Goal: Task Accomplishment & Management: Use online tool/utility

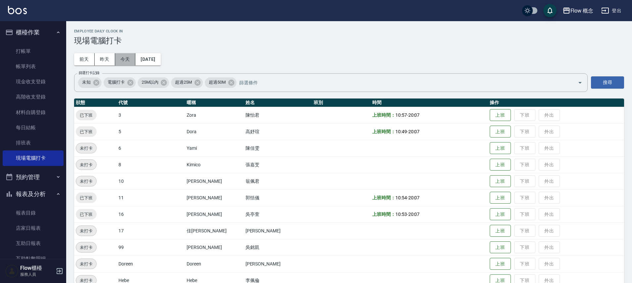
click at [121, 61] on button "今天" at bounding box center [125, 59] width 21 height 12
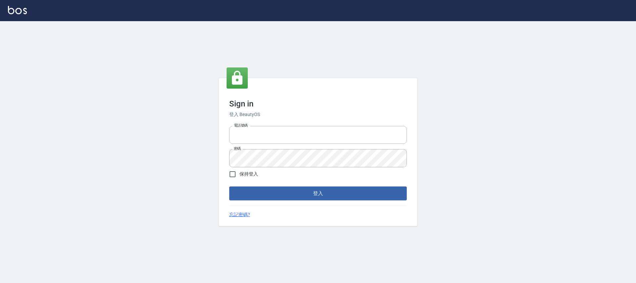
type input "25170116"
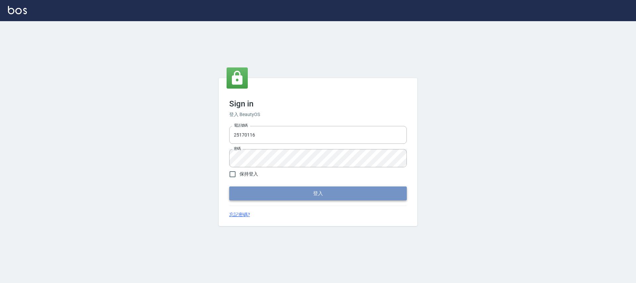
click at [316, 194] on button "登入" at bounding box center [317, 194] width 177 height 14
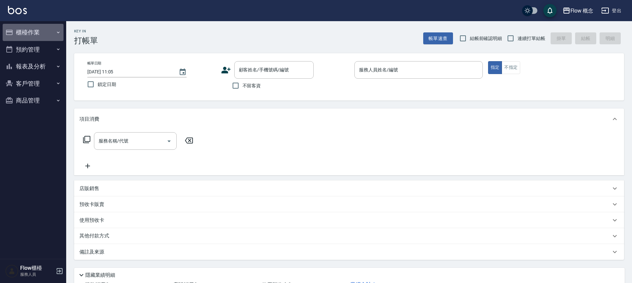
click at [62, 33] on button "櫃檯作業" at bounding box center [33, 32] width 61 height 17
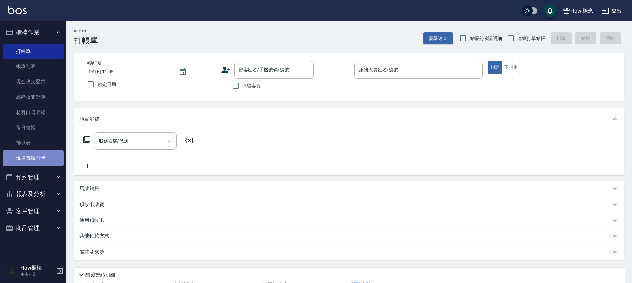
click at [40, 161] on link "現場電腦打卡" at bounding box center [33, 158] width 61 height 15
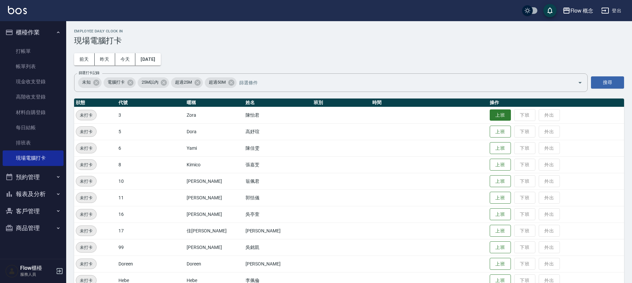
click at [490, 114] on button "上班" at bounding box center [500, 116] width 21 height 12
click at [490, 179] on button "上班" at bounding box center [500, 182] width 21 height 12
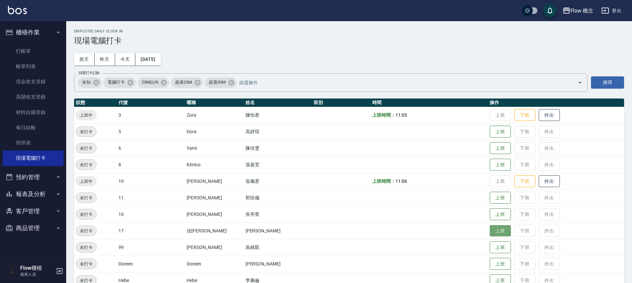
click at [490, 232] on button "上班" at bounding box center [500, 232] width 21 height 12
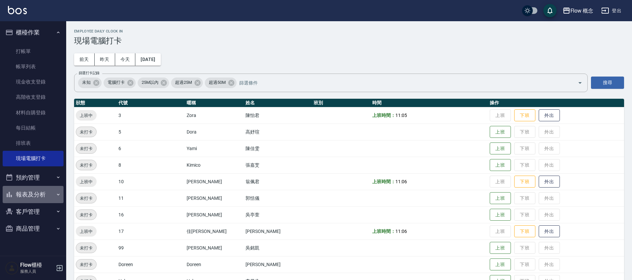
click at [49, 196] on button "報表及分析" at bounding box center [33, 194] width 61 height 17
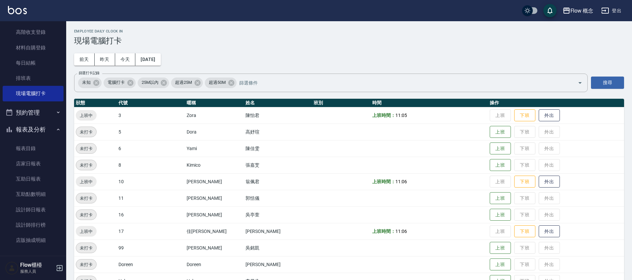
scroll to position [102, 0]
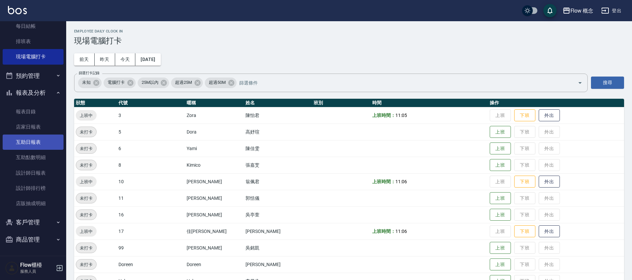
click at [46, 143] on link "互助日報表" at bounding box center [33, 141] width 61 height 15
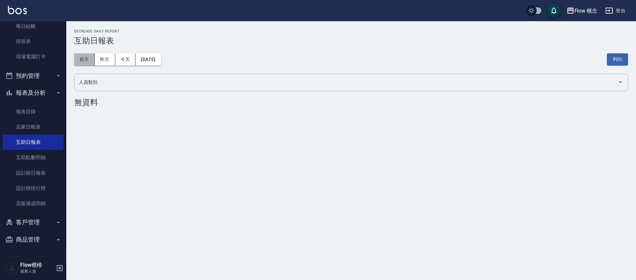
click at [79, 56] on button "前天" at bounding box center [84, 59] width 21 height 12
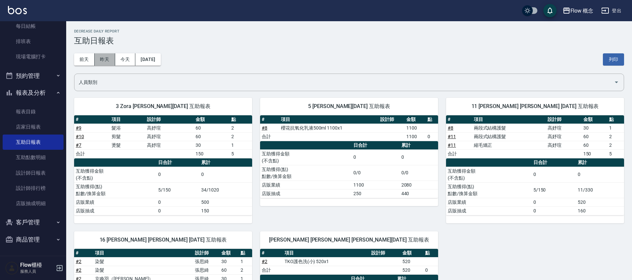
click at [102, 56] on button "昨天" at bounding box center [105, 59] width 21 height 12
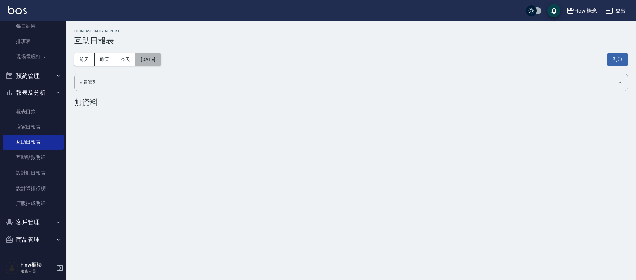
click at [161, 60] on button "2025/08/18" at bounding box center [147, 59] width 25 height 12
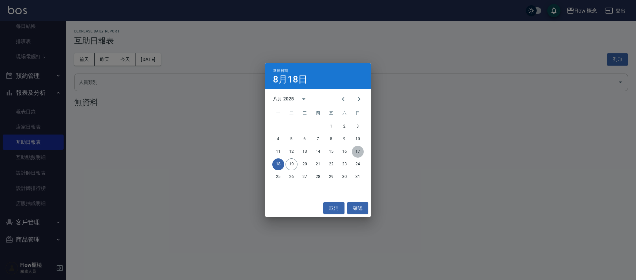
click at [357, 154] on button "17" at bounding box center [358, 152] width 12 height 12
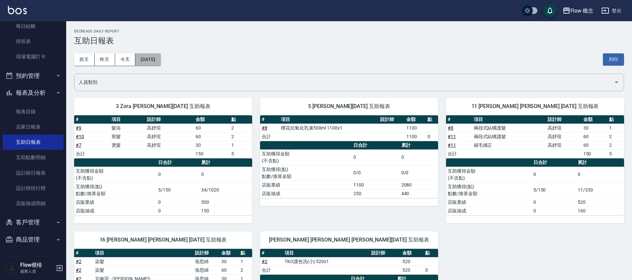
click at [152, 58] on button "[DATE]" at bounding box center [147, 59] width 25 height 12
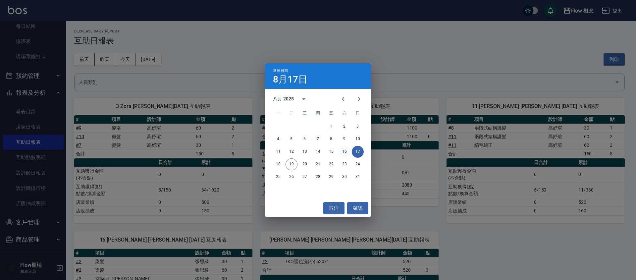
click at [346, 148] on button "16" at bounding box center [344, 152] width 12 height 12
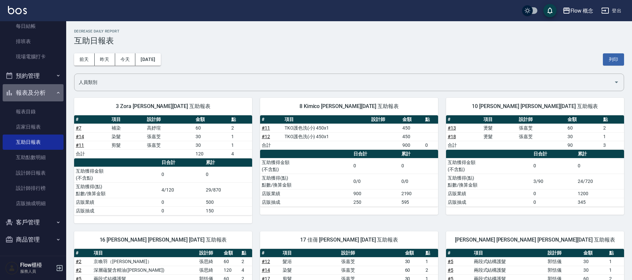
click at [56, 94] on icon "button" at bounding box center [58, 92] width 5 height 5
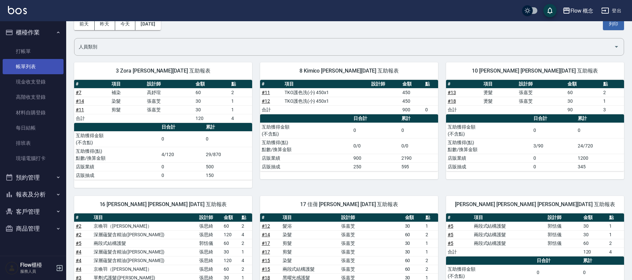
scroll to position [38, 0]
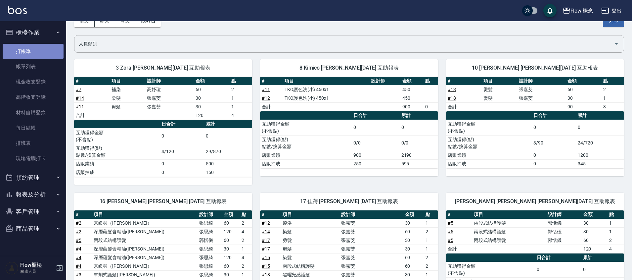
click at [30, 49] on link "打帳單" at bounding box center [33, 51] width 61 height 15
